Goal: Information Seeking & Learning: Learn about a topic

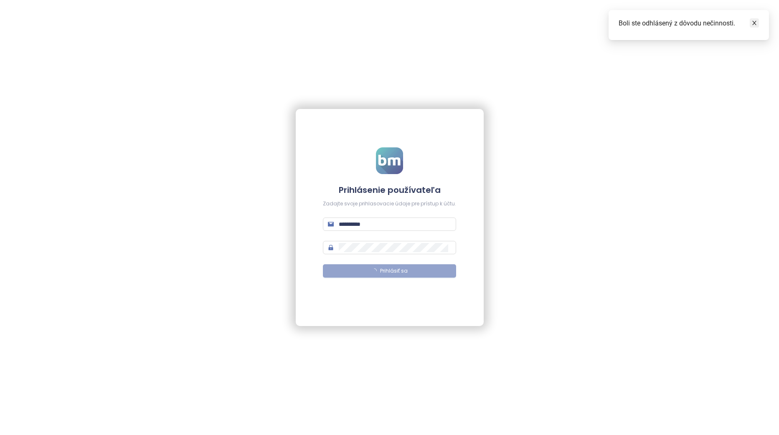
click at [754, 25] on icon "close" at bounding box center [754, 23] width 6 height 6
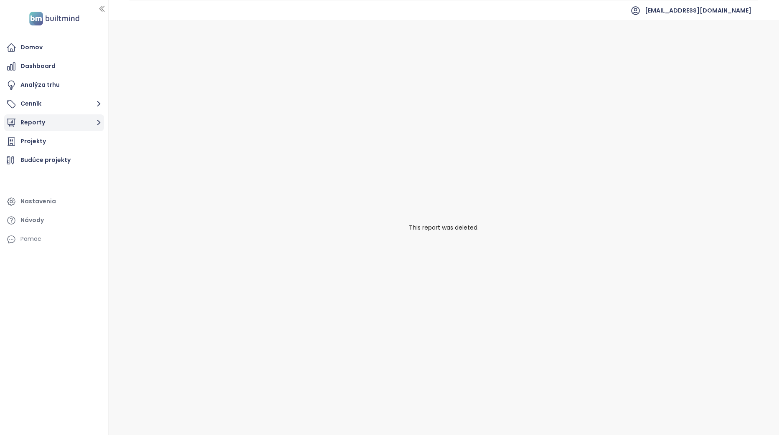
click at [72, 125] on button "Reporty" at bounding box center [54, 122] width 100 height 17
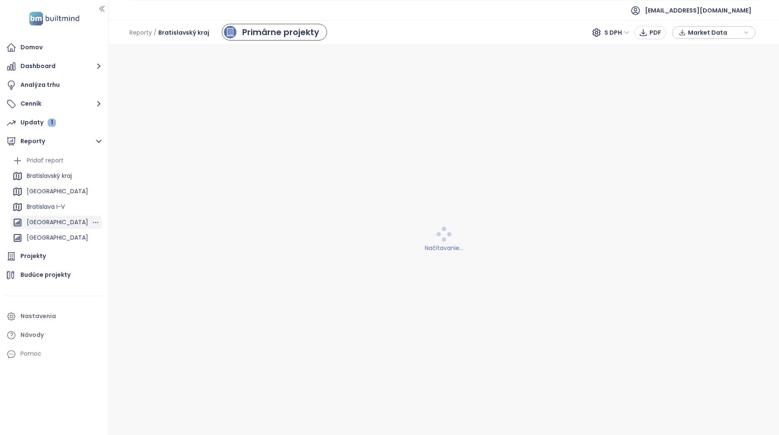
click at [60, 220] on div "[GEOGRAPHIC_DATA]" at bounding box center [57, 222] width 61 height 10
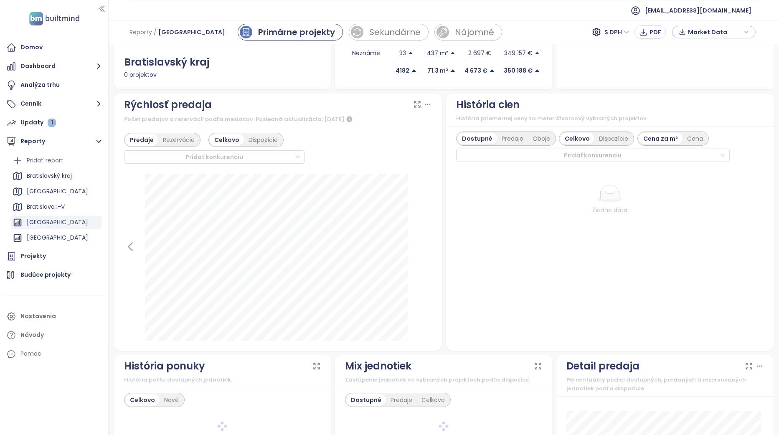
scroll to position [209, 0]
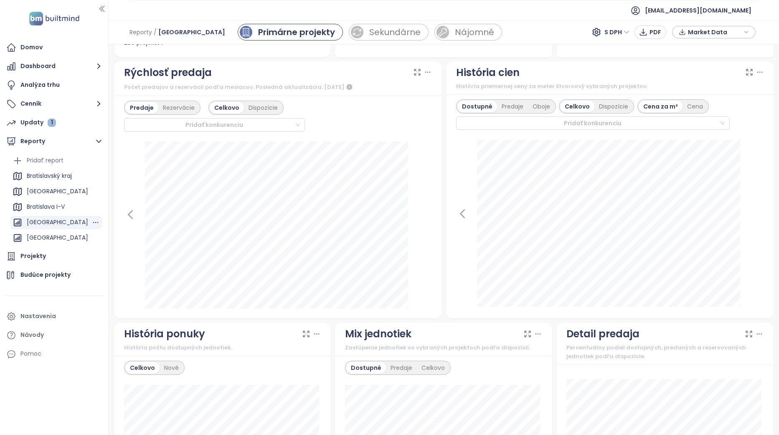
click at [51, 219] on div "[GEOGRAPHIC_DATA]" at bounding box center [57, 222] width 61 height 10
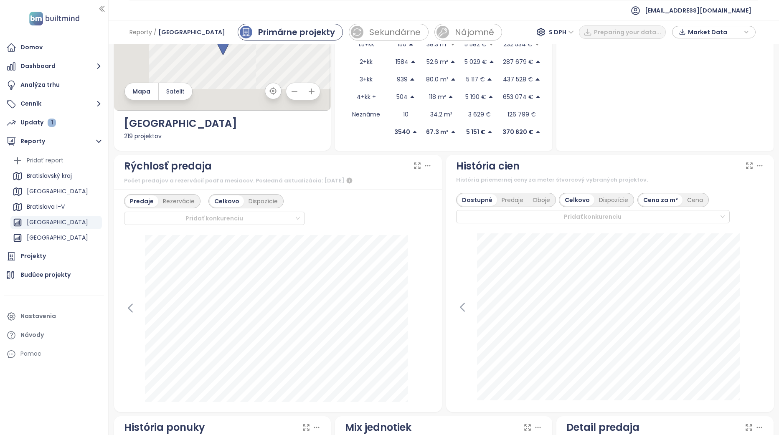
scroll to position [125, 0]
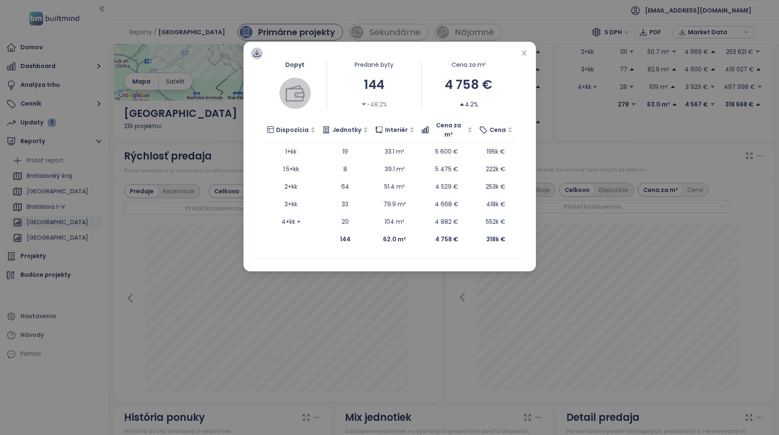
click at [256, 51] on icon at bounding box center [257, 53] width 8 height 8
click at [272, 105] on span "Dáta ako XLSX" at bounding box center [263, 102] width 45 height 9
click at [525, 54] on icon "close" at bounding box center [524, 53] width 7 height 7
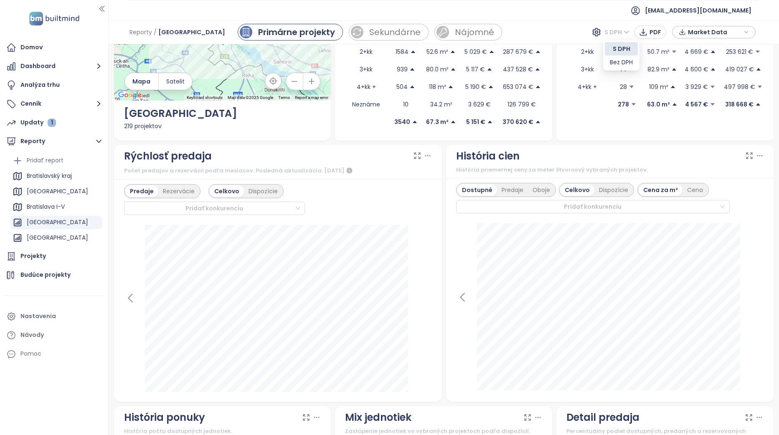
click at [626, 33] on span "S DPH" at bounding box center [616, 32] width 25 height 13
click at [628, 63] on div "Bez DPH" at bounding box center [621, 62] width 23 height 9
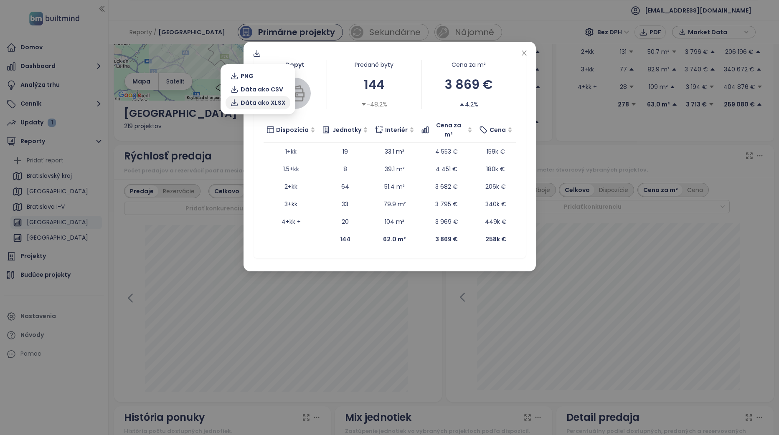
click at [270, 104] on span "Dáta ako XLSX" at bounding box center [263, 102] width 45 height 9
drag, startPoint x: 524, startPoint y: 51, endPoint x: 511, endPoint y: 53, distance: 13.1
click at [524, 51] on icon "close" at bounding box center [524, 53] width 7 height 7
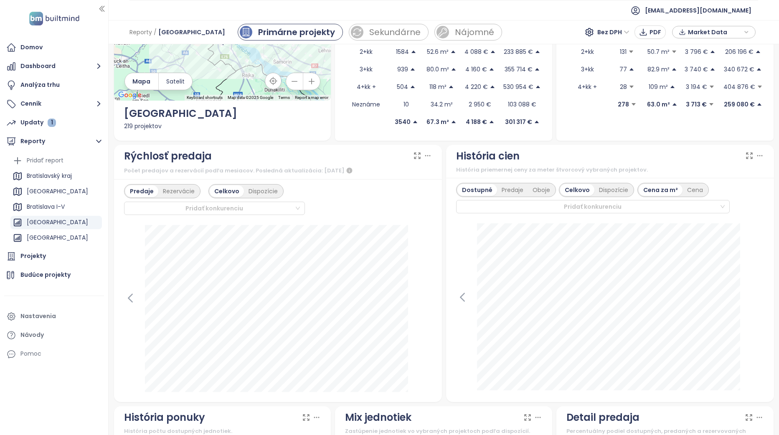
click at [411, 215] on div "Predaje Rezervácie Celkovo Dispozície Pridať konkurenciu [DATE] predané: 350 Kl…" at bounding box center [278, 290] width 328 height 223
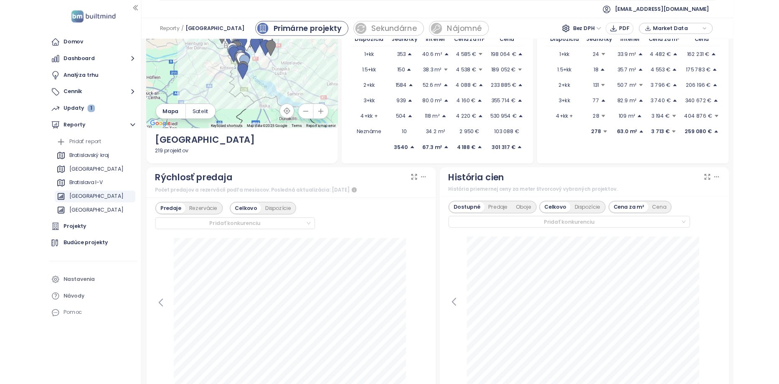
scroll to position [0, 0]
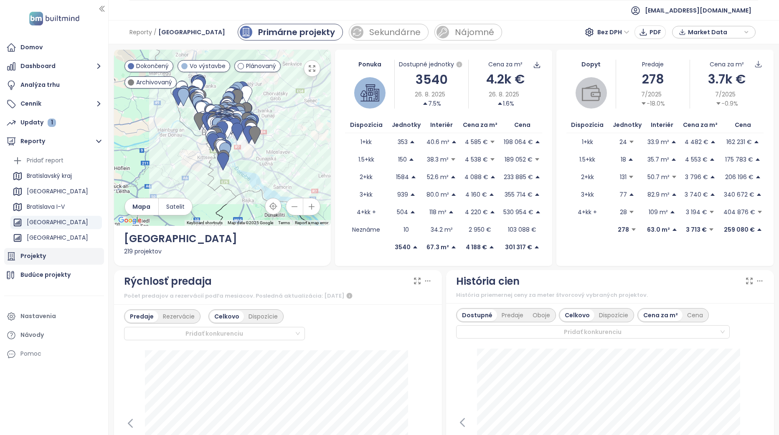
click at [47, 255] on div "Projekty" at bounding box center [54, 256] width 100 height 17
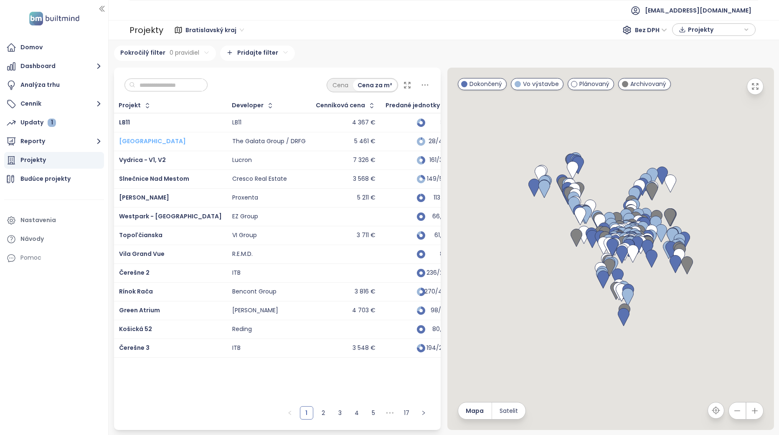
click at [138, 140] on span "[GEOGRAPHIC_DATA]" at bounding box center [152, 141] width 67 height 8
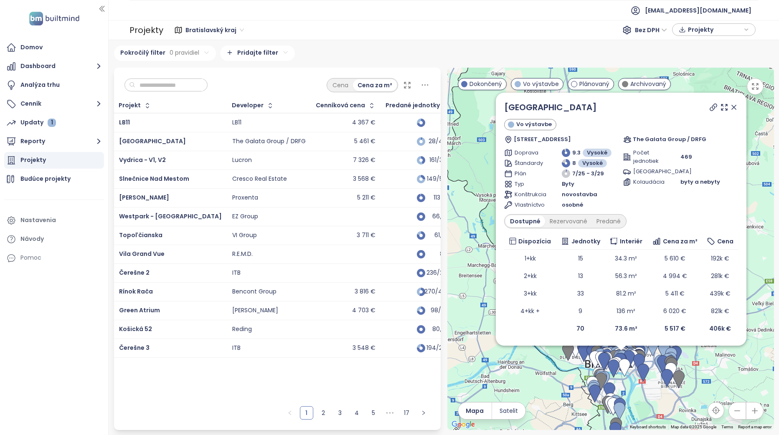
drag, startPoint x: 737, startPoint y: 105, endPoint x: 715, endPoint y: 169, distance: 67.2
click at [737, 105] on icon at bounding box center [733, 107] width 8 height 8
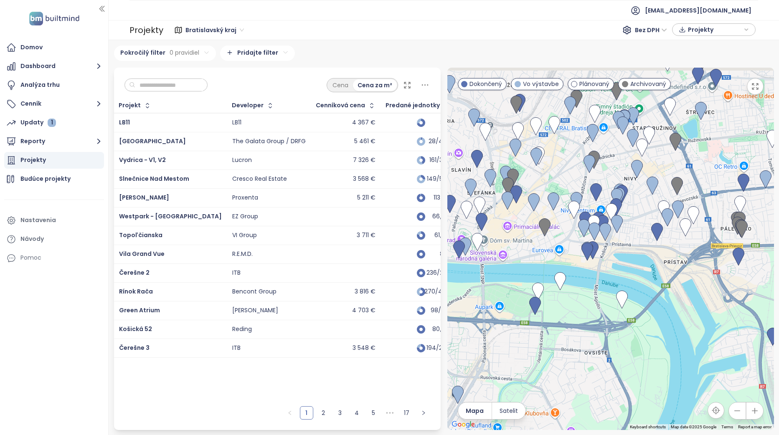
drag, startPoint x: 648, startPoint y: 269, endPoint x: 618, endPoint y: 302, distance: 44.0
click at [618, 302] on div at bounding box center [610, 249] width 327 height 362
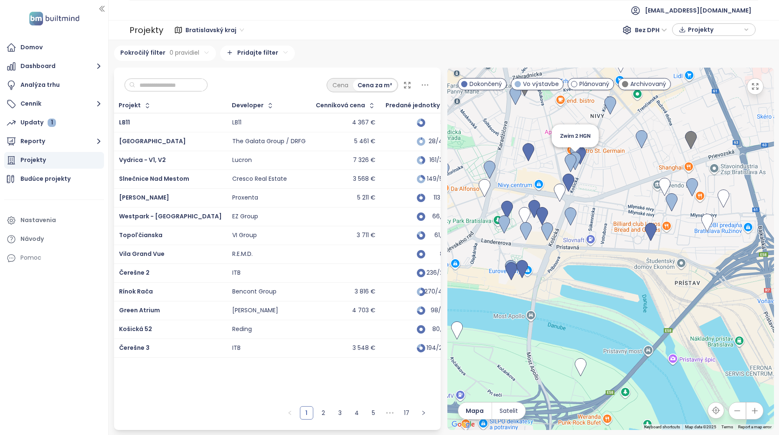
click at [577, 161] on img at bounding box center [575, 161] width 12 height 18
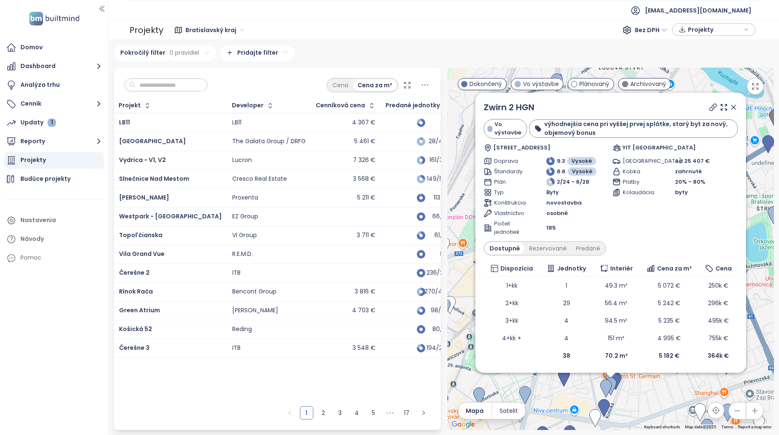
click at [732, 104] on icon at bounding box center [733, 107] width 8 height 8
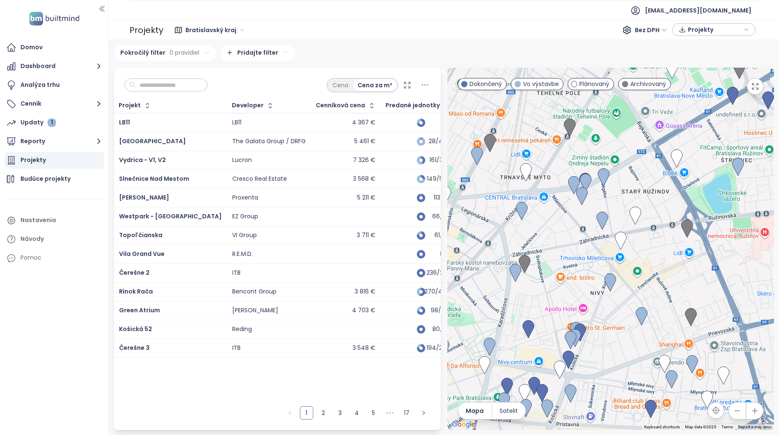
drag, startPoint x: 653, startPoint y: 285, endPoint x: 648, endPoint y: 171, distance: 113.7
click at [648, 171] on div at bounding box center [610, 249] width 327 height 362
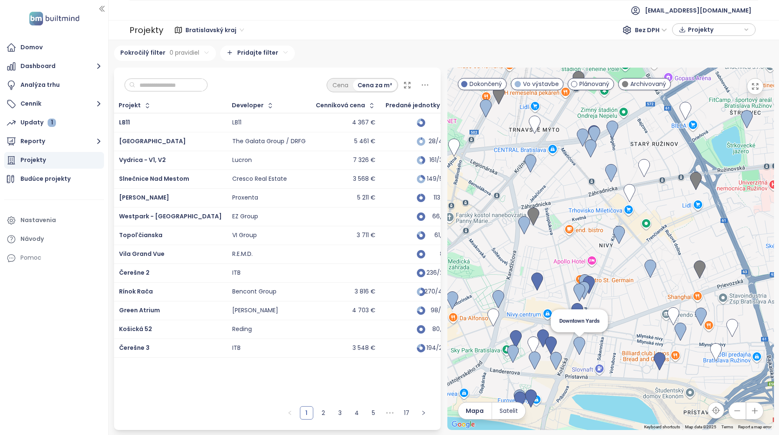
click at [582, 346] on img at bounding box center [579, 346] width 12 height 18
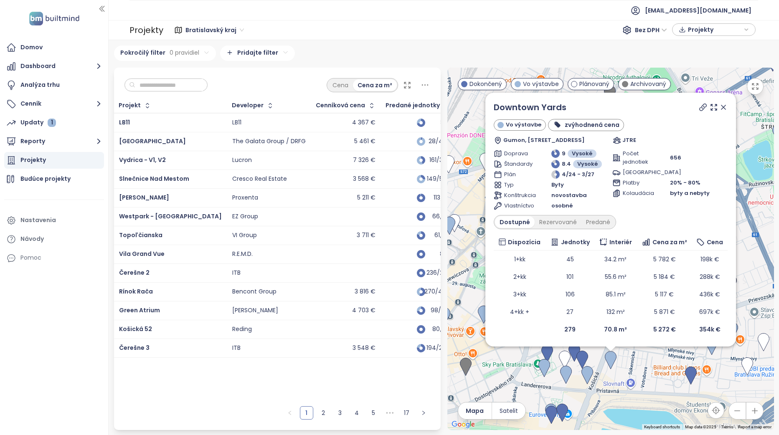
drag, startPoint x: 726, startPoint y: 106, endPoint x: 712, endPoint y: 123, distance: 22.2
click at [726, 106] on icon at bounding box center [723, 107] width 8 height 8
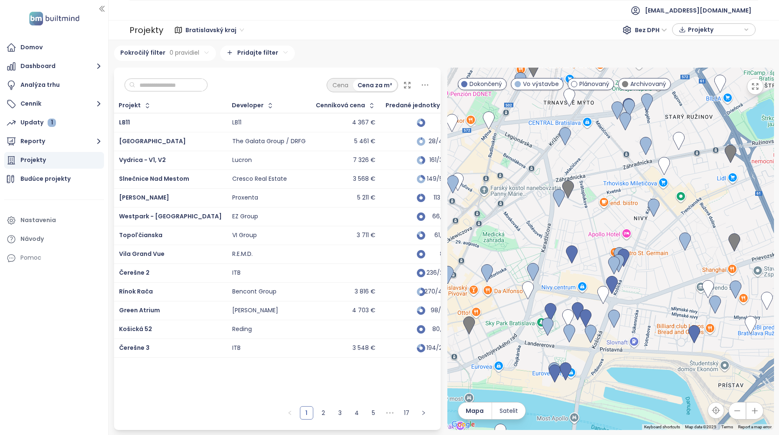
drag, startPoint x: 601, startPoint y: 269, endPoint x: 607, endPoint y: 197, distance: 72.5
click at [607, 197] on div "To navigate, press the arrow keys." at bounding box center [610, 249] width 327 height 362
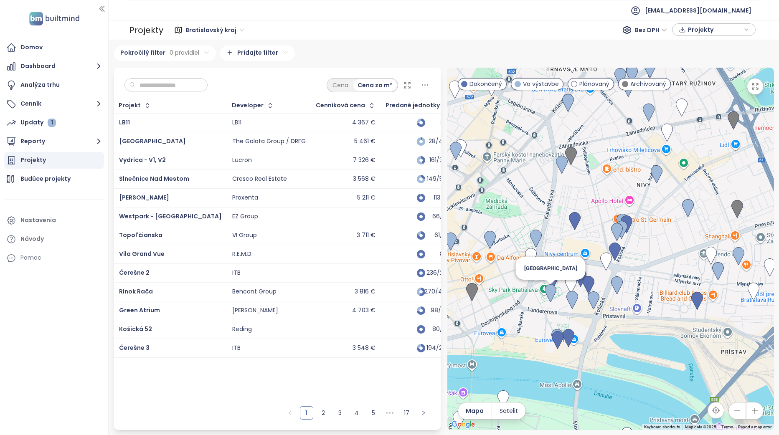
click at [551, 294] on img at bounding box center [551, 293] width 12 height 18
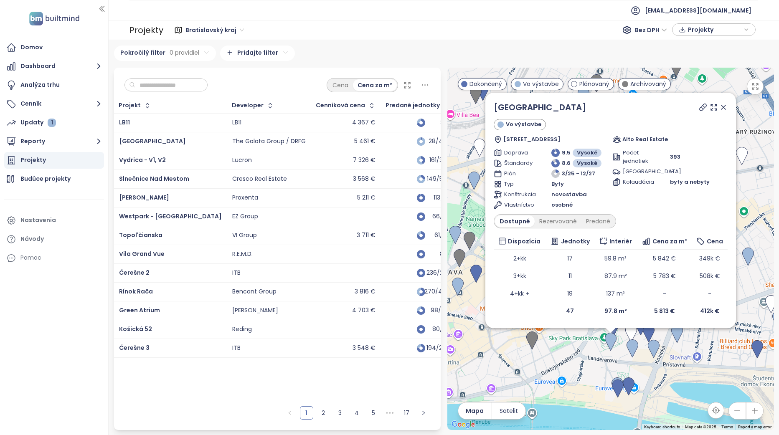
drag, startPoint x: 723, startPoint y: 106, endPoint x: 686, endPoint y: 259, distance: 157.2
click at [723, 106] on icon at bounding box center [723, 107] width 8 height 8
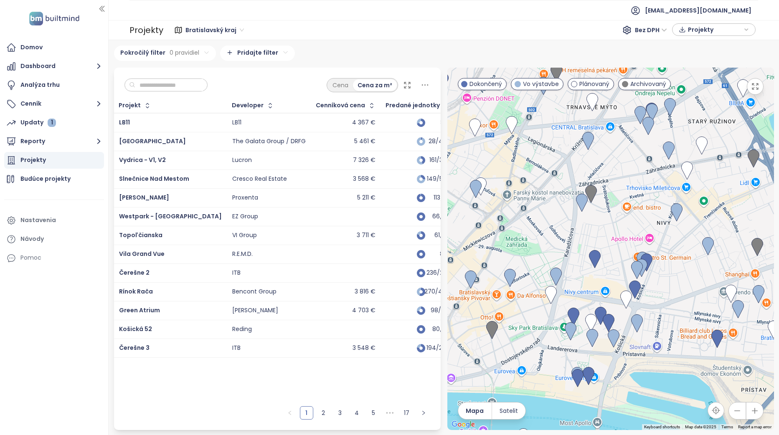
drag, startPoint x: 671, startPoint y: 335, endPoint x: 630, endPoint y: 326, distance: 42.4
click at [630, 326] on div "To navigate, press the arrow keys." at bounding box center [610, 249] width 327 height 362
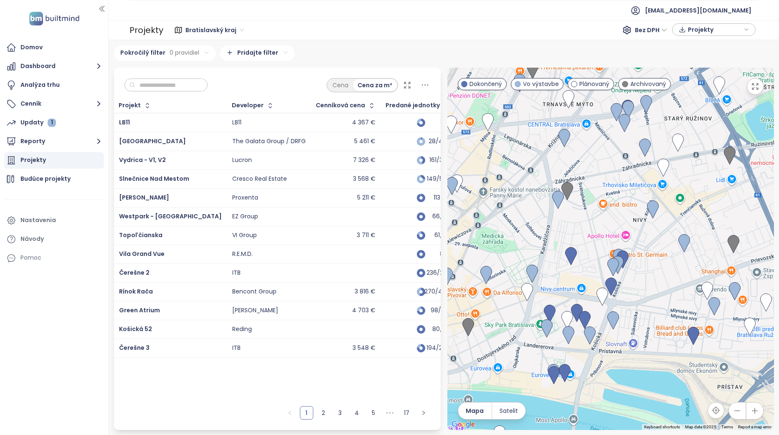
drag, startPoint x: 669, startPoint y: 284, endPoint x: 640, endPoint y: 269, distance: 32.9
click at [641, 272] on div at bounding box center [610, 249] width 327 height 362
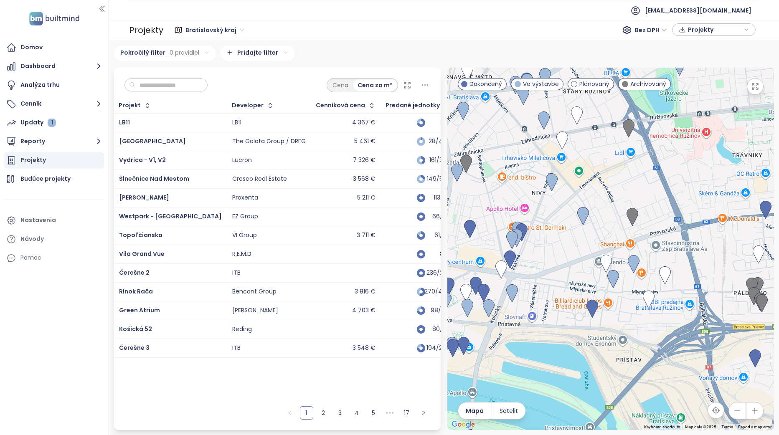
drag, startPoint x: 645, startPoint y: 265, endPoint x: 560, endPoint y: 251, distance: 86.3
click at [560, 251] on div at bounding box center [610, 249] width 327 height 362
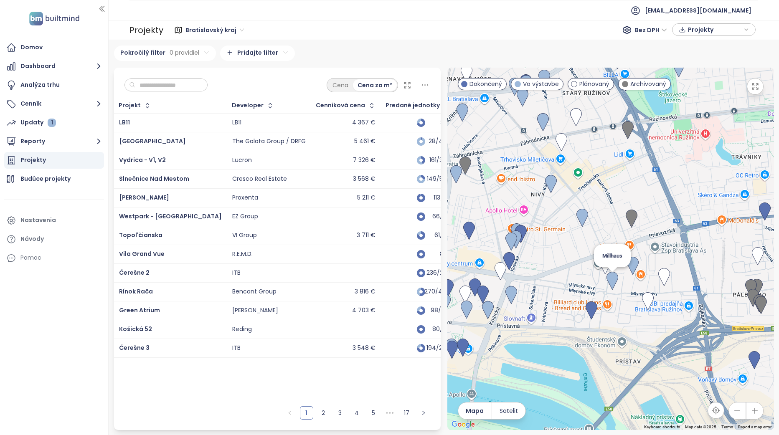
click at [615, 283] on img at bounding box center [612, 281] width 12 height 18
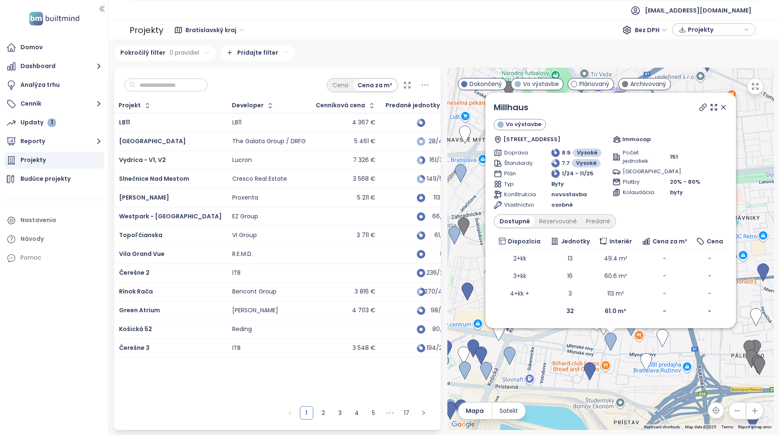
click at [631, 238] on div "Interiér" at bounding box center [615, 241] width 35 height 9
click at [722, 112] on div at bounding box center [712, 107] width 30 height 13
click at [724, 107] on icon at bounding box center [723, 107] width 8 height 8
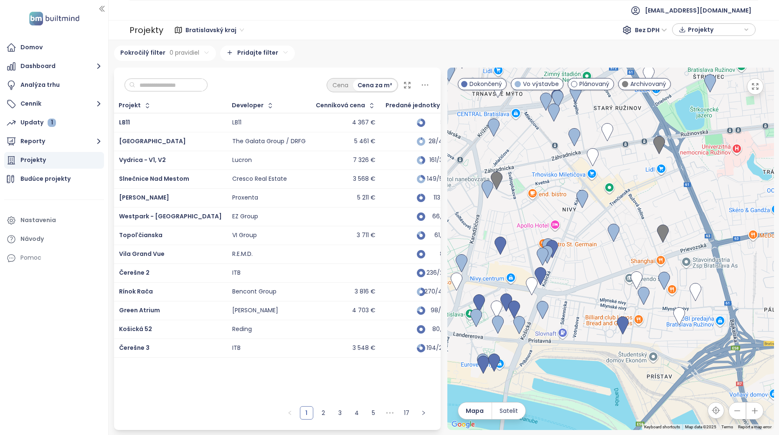
drag, startPoint x: 577, startPoint y: 339, endPoint x: 610, endPoint y: 291, distance: 57.8
click at [610, 291] on div at bounding box center [610, 249] width 327 height 362
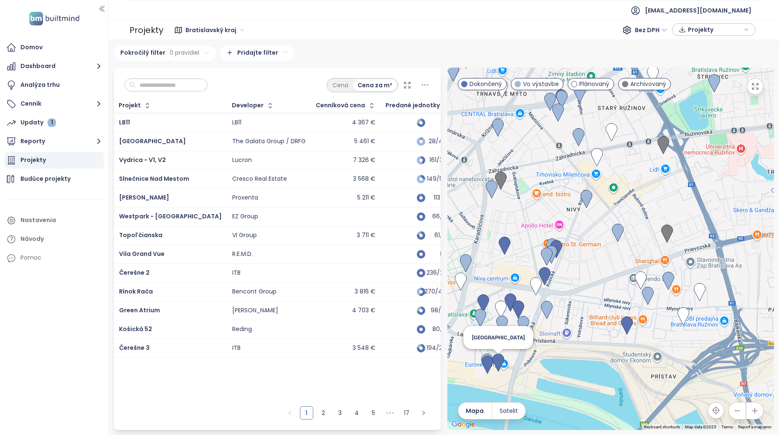
click at [499, 361] on img at bounding box center [498, 363] width 12 height 18
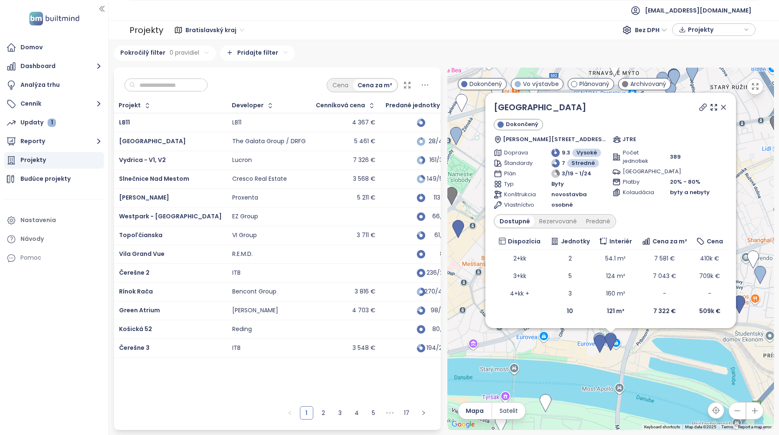
drag, startPoint x: 723, startPoint y: 105, endPoint x: 760, endPoint y: 274, distance: 172.2
click at [723, 105] on icon at bounding box center [723, 107] width 8 height 8
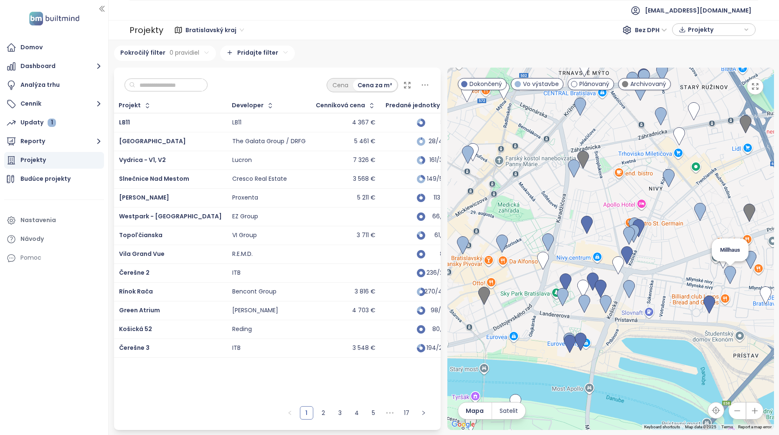
click at [731, 274] on img at bounding box center [730, 275] width 12 height 18
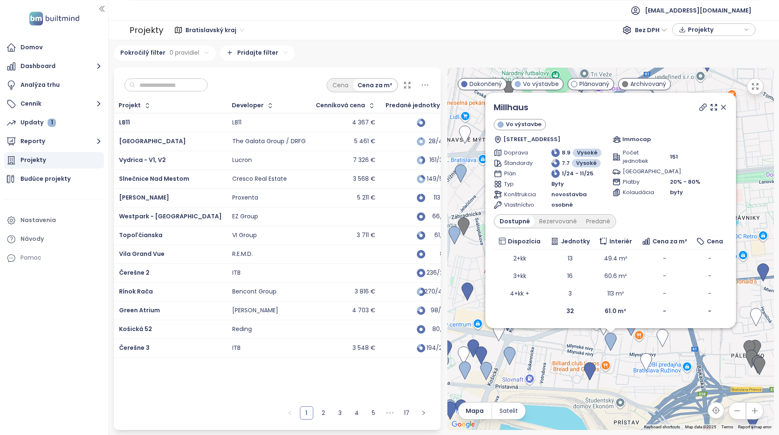
click at [722, 108] on icon at bounding box center [723, 107] width 4 height 4
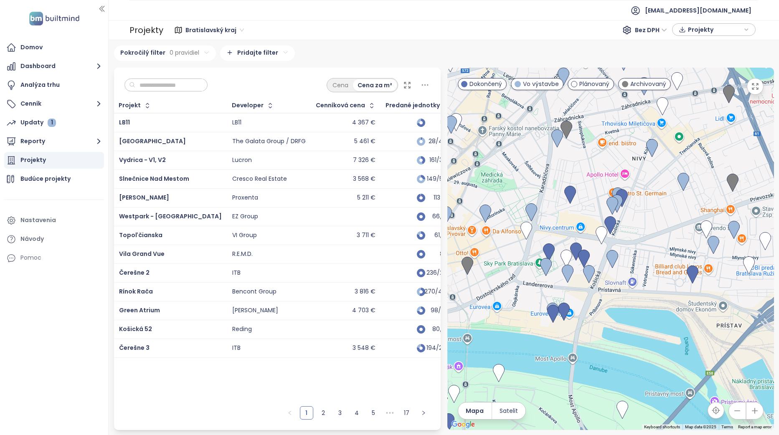
drag, startPoint x: 539, startPoint y: 321, endPoint x: 643, endPoint y: 222, distance: 143.5
click at [643, 222] on div at bounding box center [610, 249] width 327 height 362
click at [567, 270] on img at bounding box center [568, 273] width 12 height 18
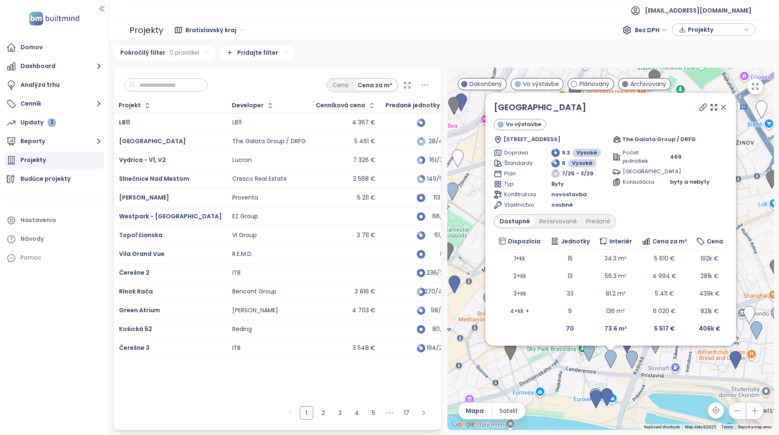
click at [726, 106] on icon at bounding box center [723, 107] width 8 height 8
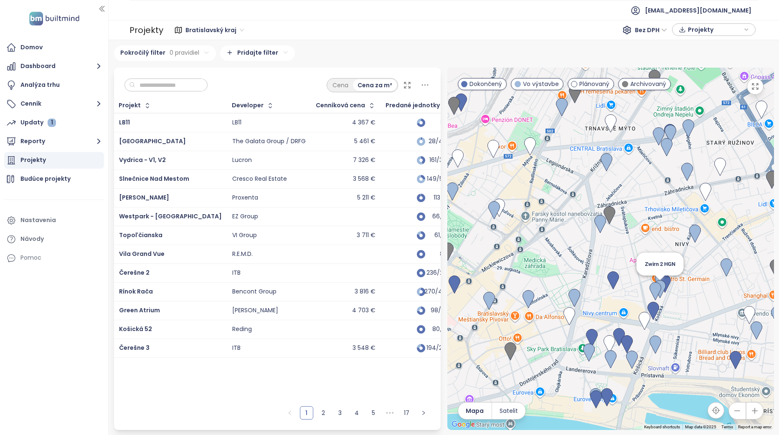
click at [662, 290] on img at bounding box center [660, 289] width 12 height 18
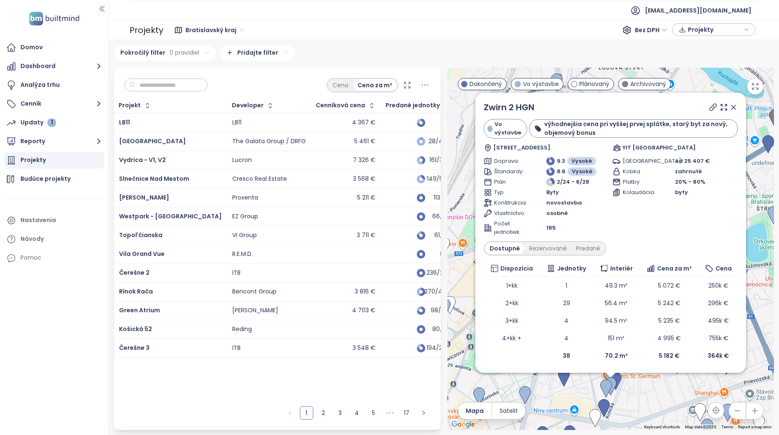
drag, startPoint x: 735, startPoint y: 108, endPoint x: 703, endPoint y: 242, distance: 137.5
click at [735, 108] on icon at bounding box center [733, 107] width 8 height 8
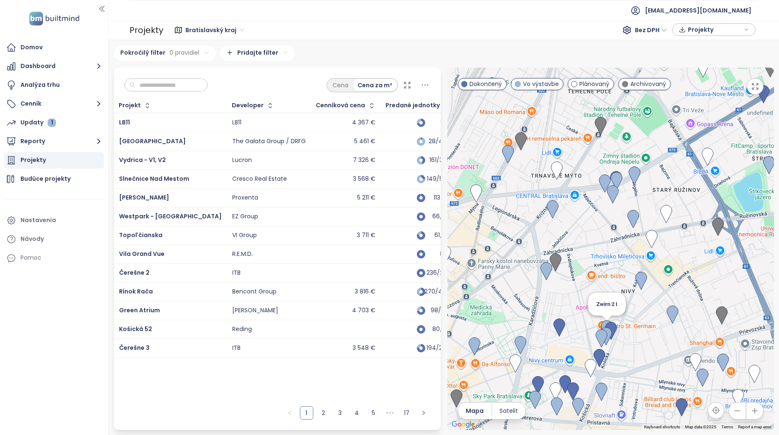
drag, startPoint x: 609, startPoint y: 370, endPoint x: 603, endPoint y: 323, distance: 47.1
click at [603, 323] on img at bounding box center [607, 329] width 12 height 18
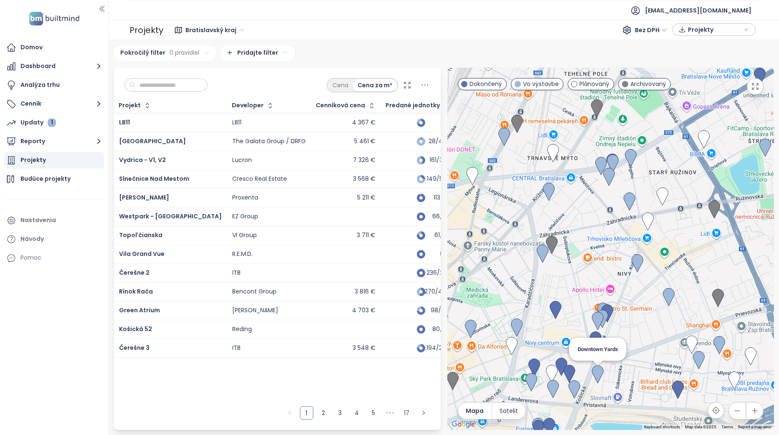
click at [598, 380] on img at bounding box center [598, 374] width 12 height 18
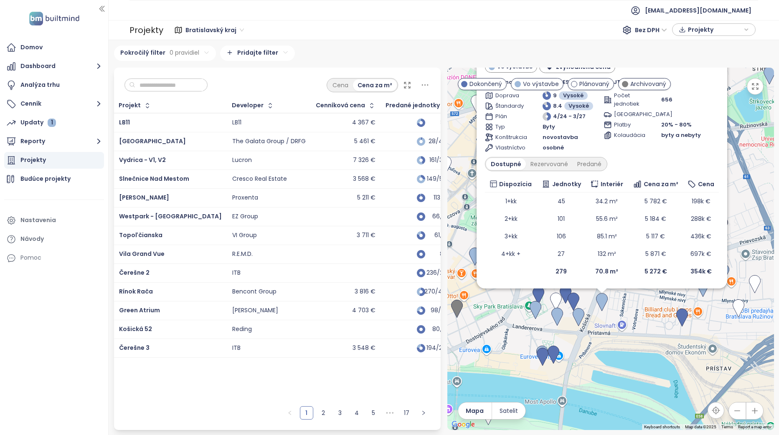
drag, startPoint x: 628, startPoint y: 291, endPoint x: 623, endPoint y: 388, distance: 97.0
click at [623, 388] on div "Downtown Yards Vo výstavbe zvýhodnená cena Gumon, [GEOGRAPHIC_DATA] 6, 821 09 R…" at bounding box center [610, 249] width 327 height 362
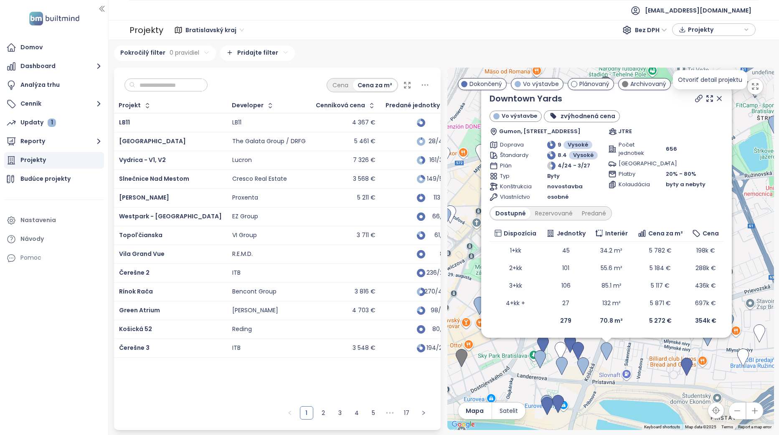
drag, startPoint x: 719, startPoint y: 98, endPoint x: 582, endPoint y: 248, distance: 203.1
click at [719, 98] on icon at bounding box center [719, 98] width 4 height 4
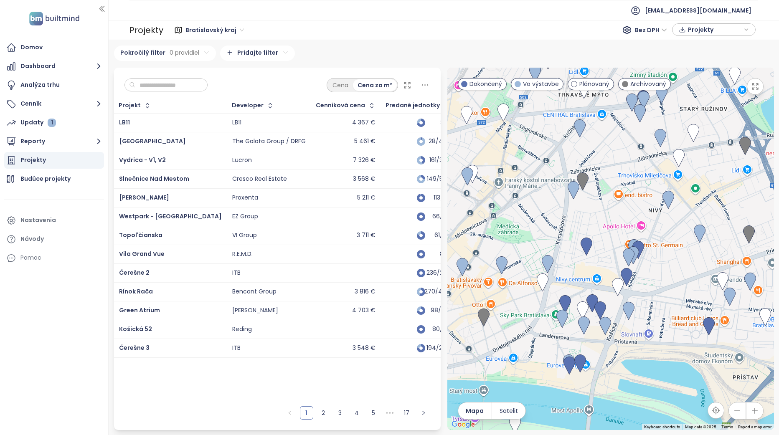
drag, startPoint x: 540, startPoint y: 373, endPoint x: 557, endPoint y: 339, distance: 38.3
click at [557, 339] on div at bounding box center [610, 249] width 327 height 362
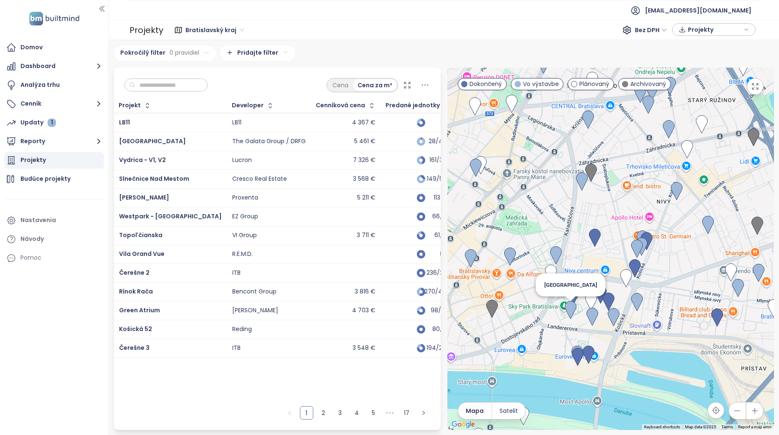
click at [569, 312] on img at bounding box center [571, 310] width 12 height 18
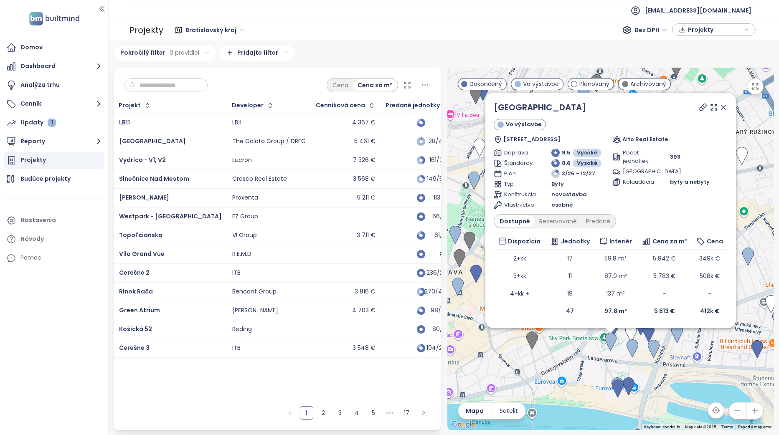
drag, startPoint x: 725, startPoint y: 106, endPoint x: 717, endPoint y: 117, distance: 13.4
click at [725, 106] on icon at bounding box center [723, 107] width 4 height 4
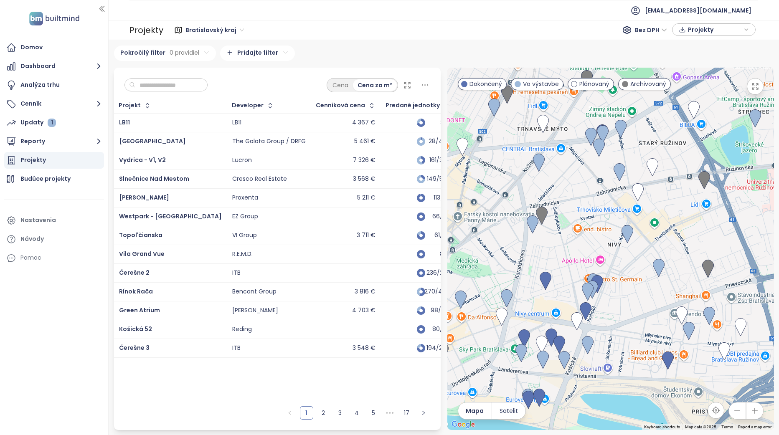
drag, startPoint x: 699, startPoint y: 304, endPoint x: 609, endPoint y: 314, distance: 91.2
click at [608, 316] on div at bounding box center [610, 249] width 327 height 362
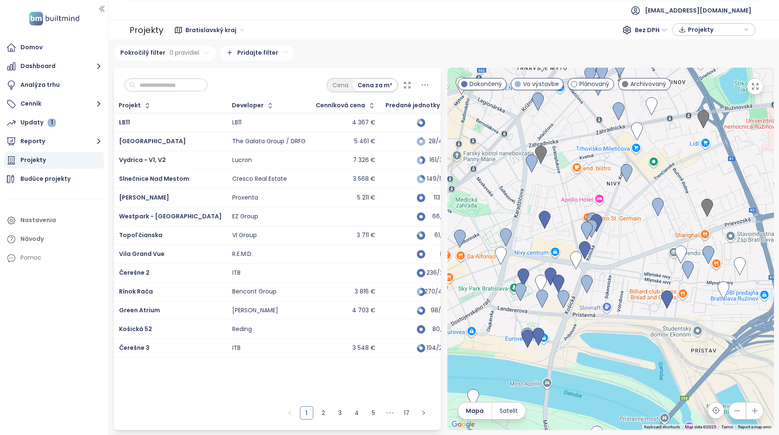
drag, startPoint x: 617, startPoint y: 304, endPoint x: 618, endPoint y: 241, distance: 62.6
click at [618, 241] on div at bounding box center [610, 249] width 327 height 362
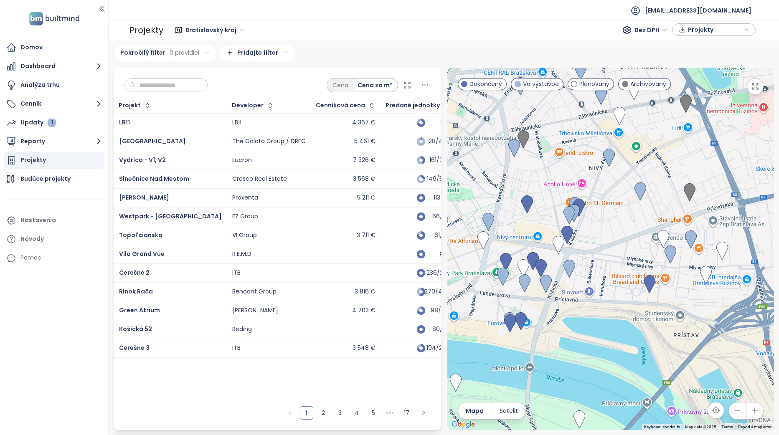
drag, startPoint x: 472, startPoint y: 265, endPoint x: 456, endPoint y: 249, distance: 22.7
click at [456, 249] on div at bounding box center [610, 249] width 327 height 362
click at [572, 236] on img at bounding box center [567, 235] width 12 height 18
